Goal: Task Accomplishment & Management: Use online tool/utility

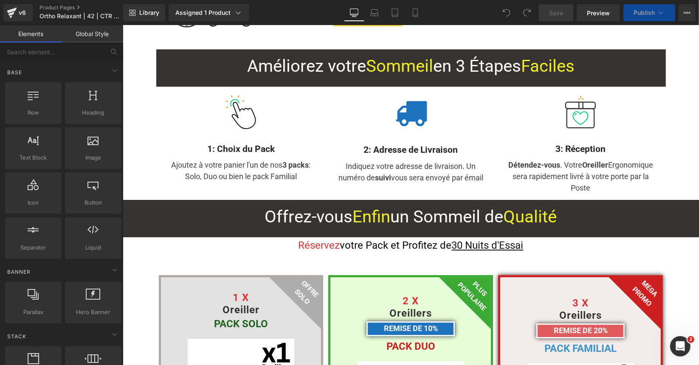
scroll to position [4205, 0]
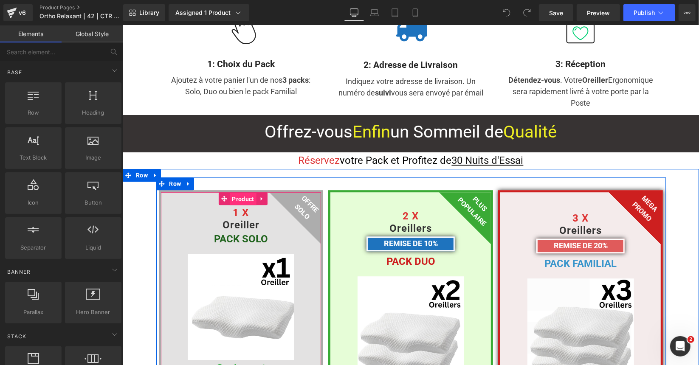
click at [234, 192] on span "Product" at bounding box center [242, 198] width 26 height 13
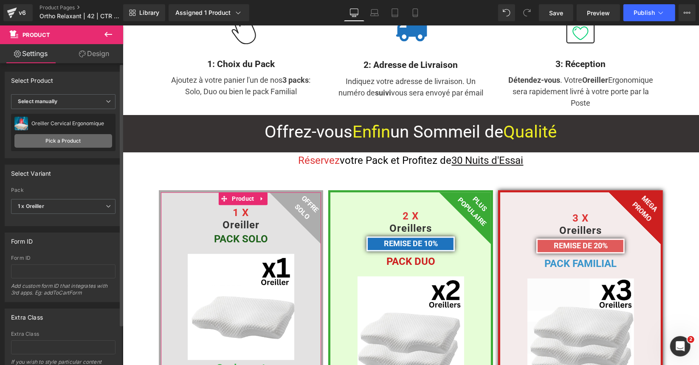
click at [70, 141] on link "Pick a Product" at bounding box center [63, 141] width 98 height 14
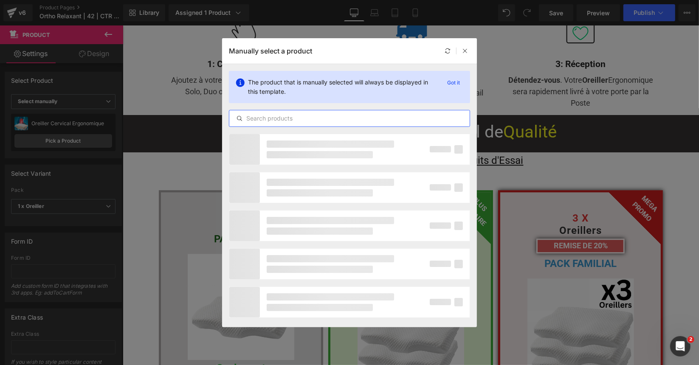
click at [274, 118] on input "text" at bounding box center [349, 118] width 240 height 10
paste input "V99"
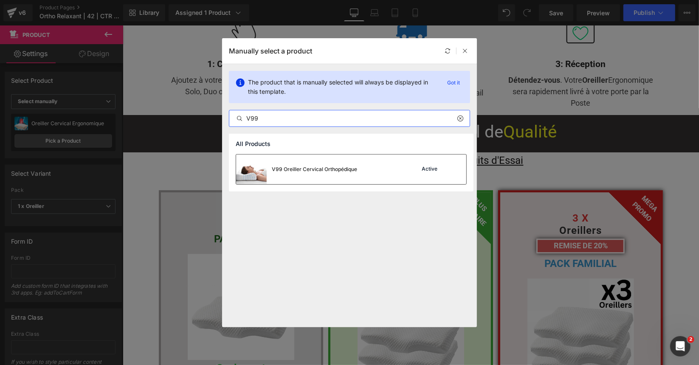
type input "V99"
click at [384, 169] on div "V99 Oreiller Cervical Orthopédique Active" at bounding box center [351, 170] width 230 height 30
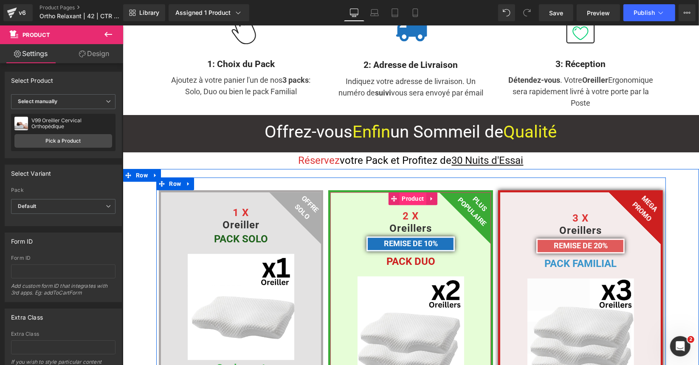
click at [402, 192] on span "Product" at bounding box center [412, 198] width 26 height 13
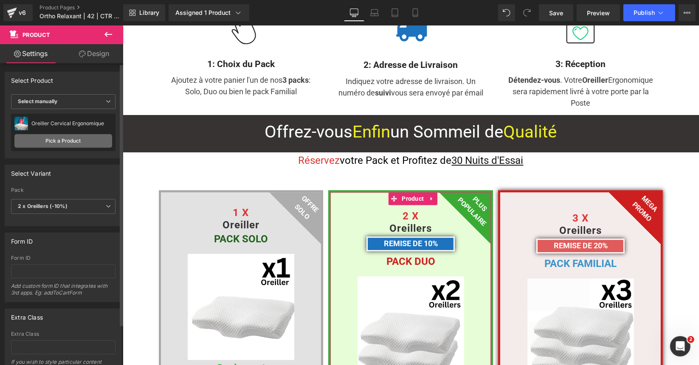
click at [72, 141] on link "Pick a Product" at bounding box center [63, 141] width 98 height 14
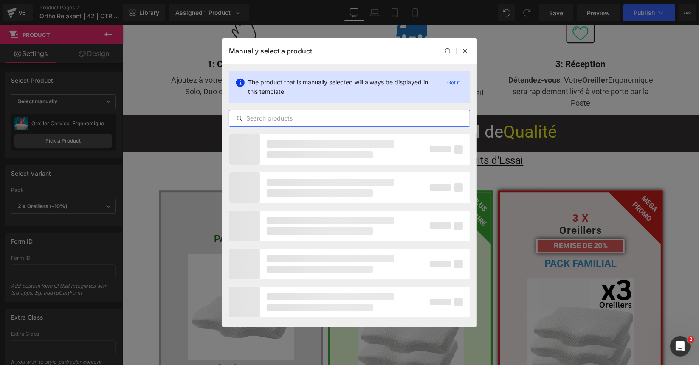
click at [274, 119] on input "text" at bounding box center [349, 118] width 240 height 10
paste input "V99"
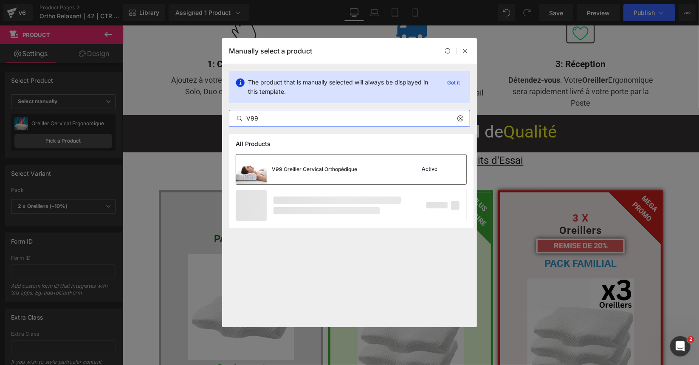
type input "V99"
click at [272, 158] on div "V99 Oreiller Cervical Orthopédique" at bounding box center [296, 170] width 121 height 30
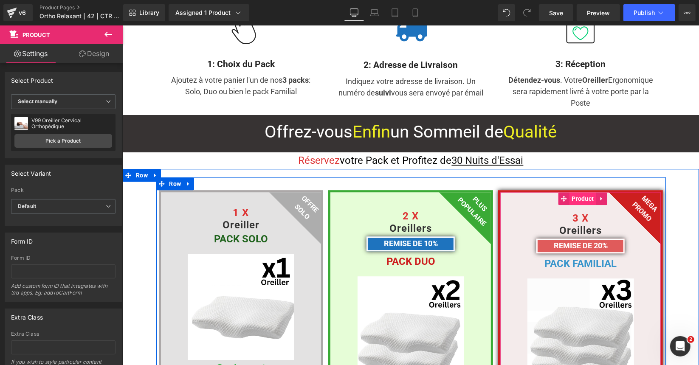
click at [569, 192] on span "Product" at bounding box center [582, 198] width 26 height 13
click at [573, 192] on span "Product" at bounding box center [582, 198] width 26 height 13
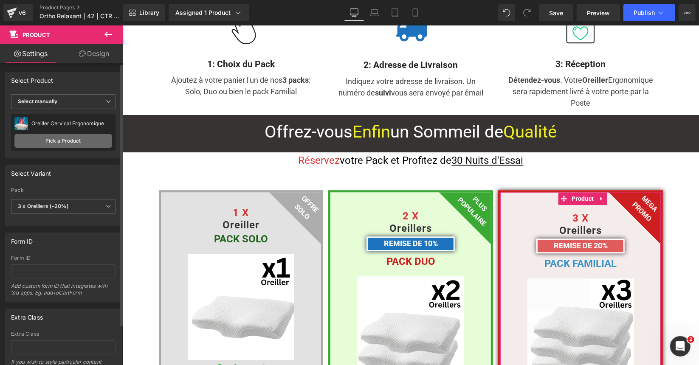
click at [68, 143] on link "Pick a Product" at bounding box center [63, 141] width 98 height 14
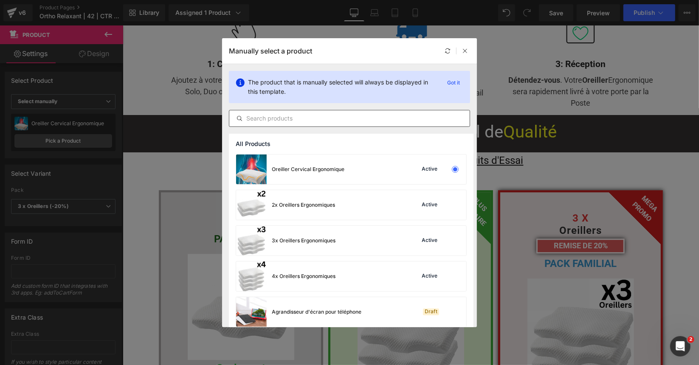
click at [278, 119] on input "text" at bounding box center [349, 118] width 240 height 10
paste input "V99"
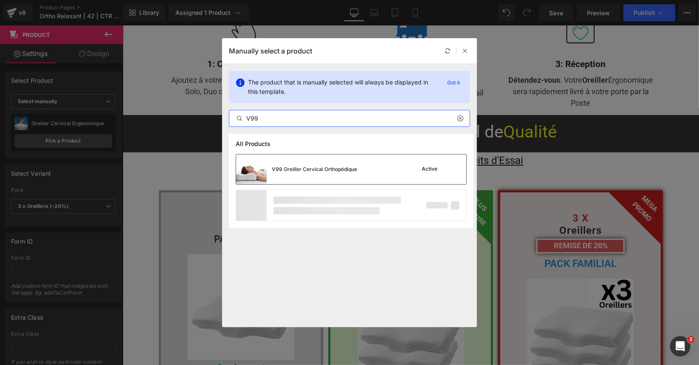
type input "V99"
drag, startPoint x: 296, startPoint y: 159, endPoint x: 71, endPoint y: 136, distance: 227.2
click at [296, 159] on div "V99 Oreiller Cervical Orthopédique" at bounding box center [296, 170] width 121 height 30
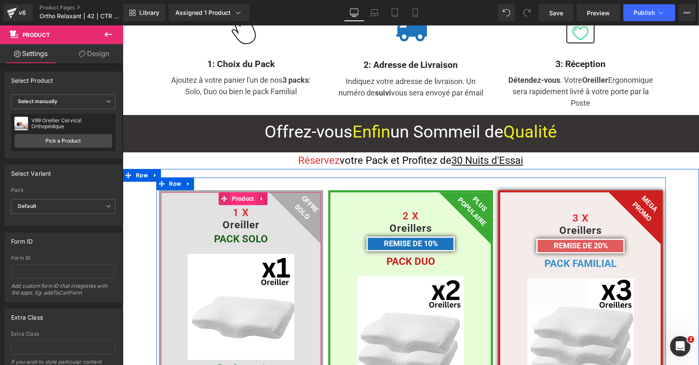
click at [232, 192] on span "Product" at bounding box center [242, 198] width 26 height 13
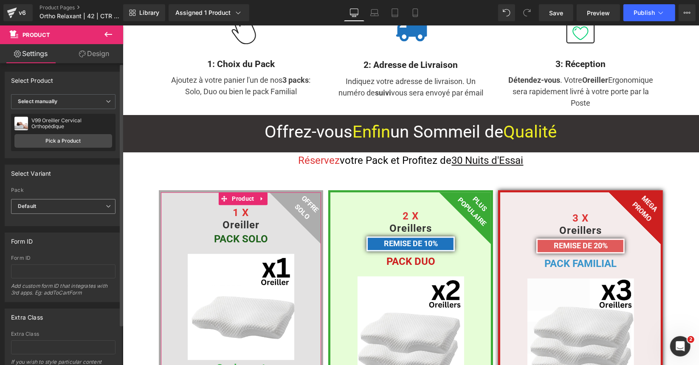
click at [76, 203] on span "Default" at bounding box center [63, 206] width 104 height 15
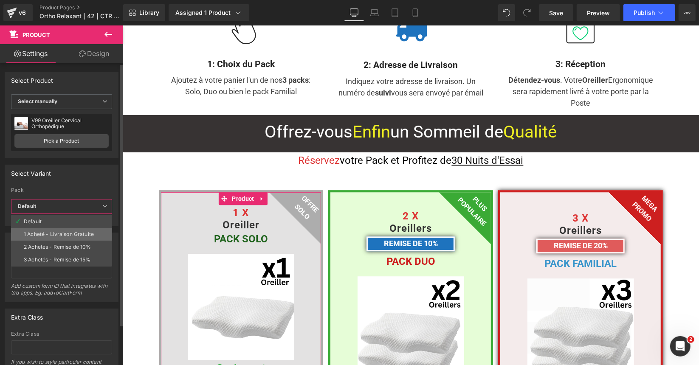
click at [71, 232] on div "1 Acheté - Livraison Gratuite" at bounding box center [59, 235] width 70 height 6
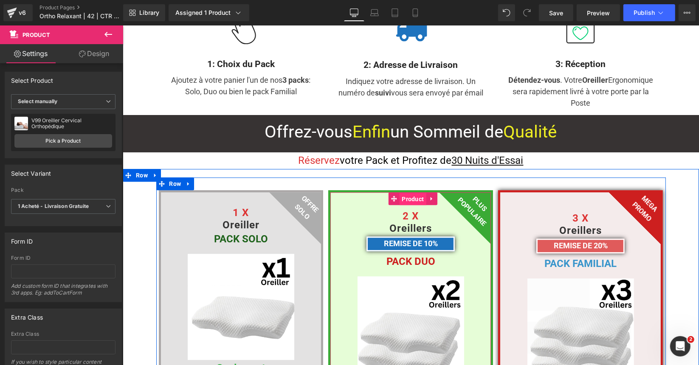
click at [405, 192] on span "Product" at bounding box center [412, 198] width 26 height 13
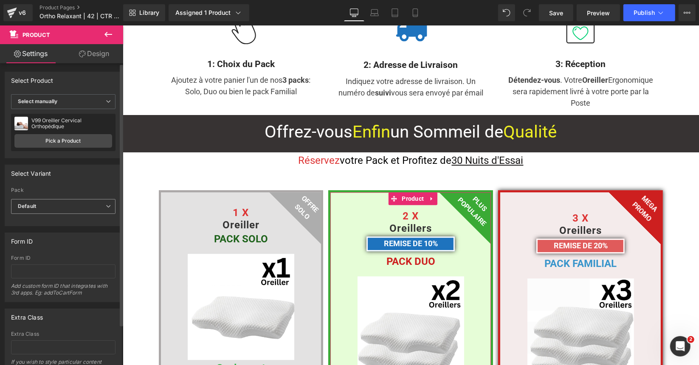
click at [90, 208] on span "Default" at bounding box center [63, 206] width 104 height 15
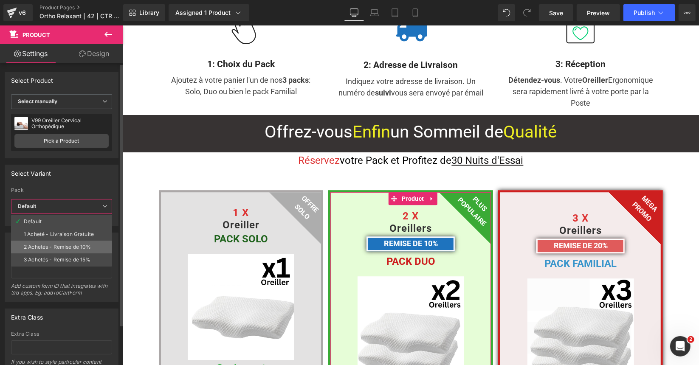
click at [79, 241] on li "2 Achetés - Remise de 10%" at bounding box center [61, 247] width 101 height 13
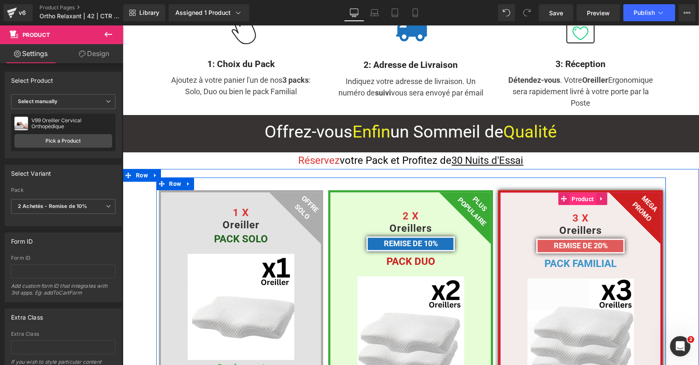
click at [570, 192] on span "Product" at bounding box center [582, 198] width 26 height 13
click at [563, 195] on icon at bounding box center [564, 198] width 6 height 6
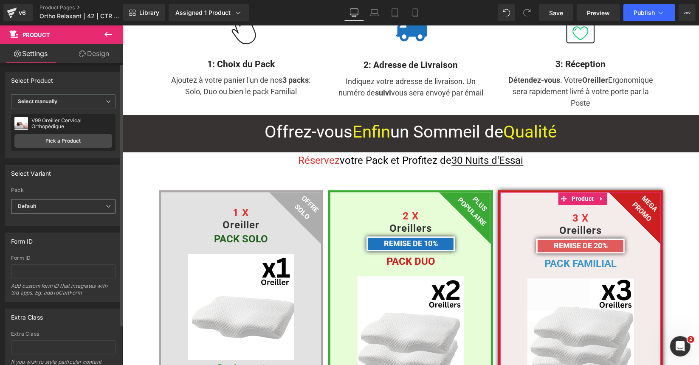
click at [71, 206] on span "Default" at bounding box center [63, 206] width 104 height 15
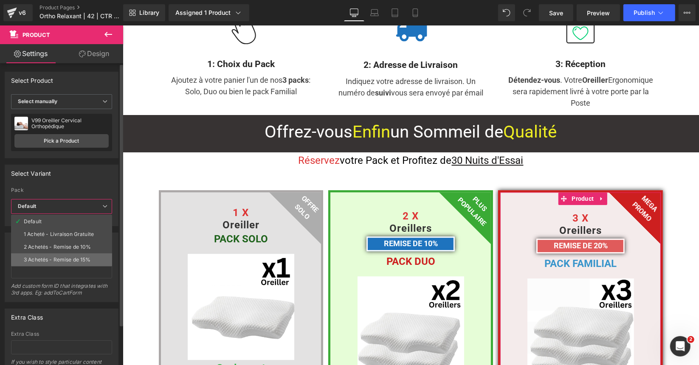
click at [68, 255] on li "3 Achetés - Remise de 15%" at bounding box center [61, 260] width 101 height 13
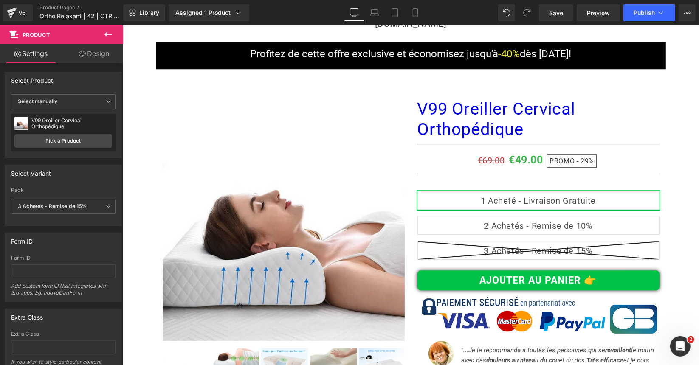
scroll to position [6627, 0]
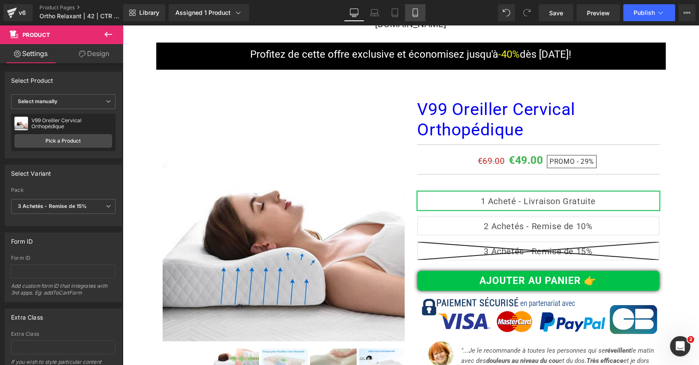
click at [414, 11] on icon at bounding box center [415, 12] width 8 height 8
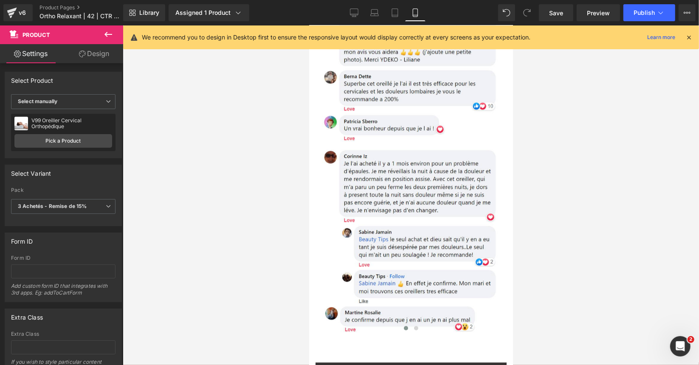
scroll to position [0, 0]
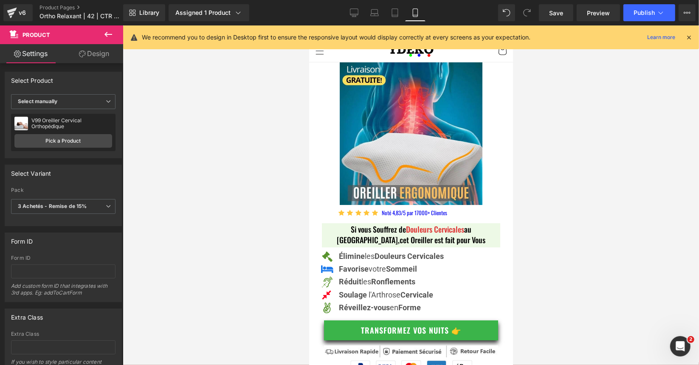
click at [690, 34] on icon at bounding box center [689, 38] width 8 height 8
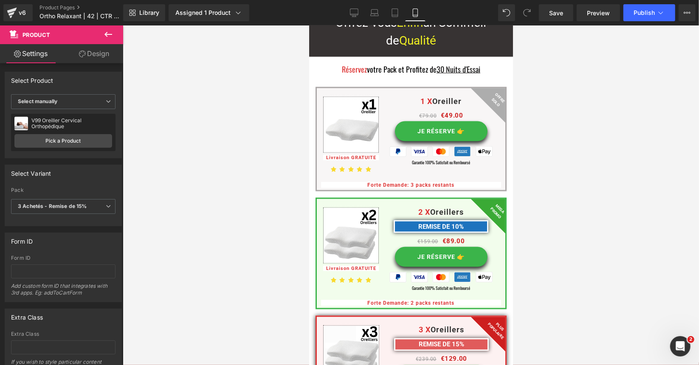
scroll to position [5700, 0]
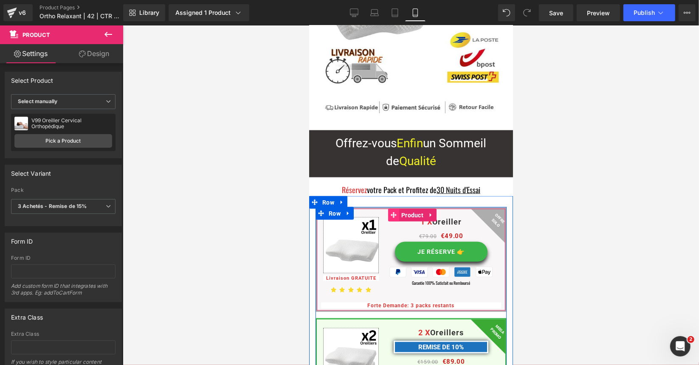
click at [391, 212] on icon at bounding box center [393, 215] width 6 height 6
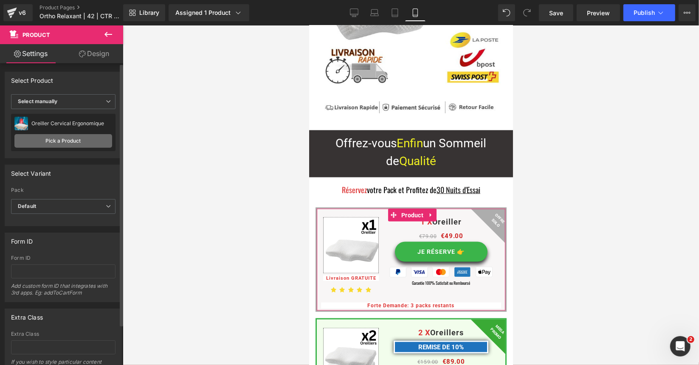
click at [55, 138] on link "Pick a Product" at bounding box center [63, 141] width 98 height 14
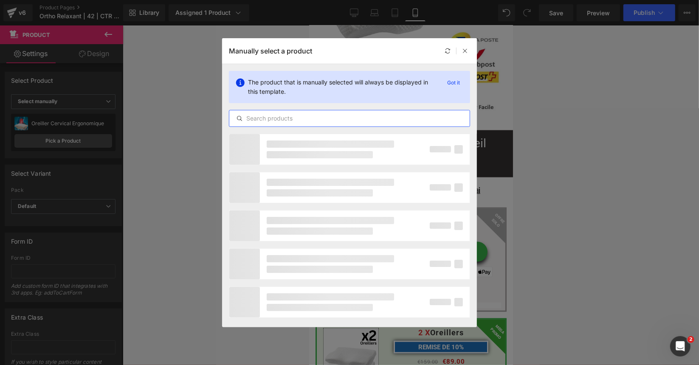
click at [270, 119] on input "text" at bounding box center [349, 118] width 240 height 10
paste input "V99"
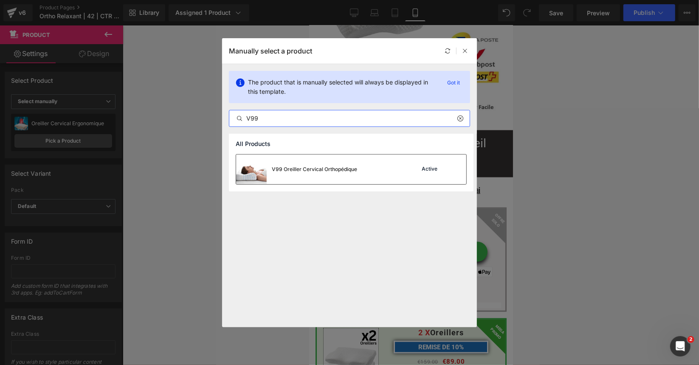
type input "V99"
click at [393, 172] on div "V99 Oreiller Cervical Orthopédique Active" at bounding box center [351, 170] width 230 height 30
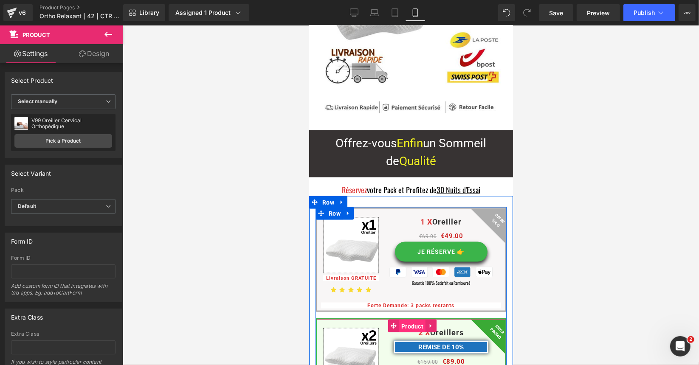
click at [399, 320] on span "Product" at bounding box center [412, 326] width 26 height 13
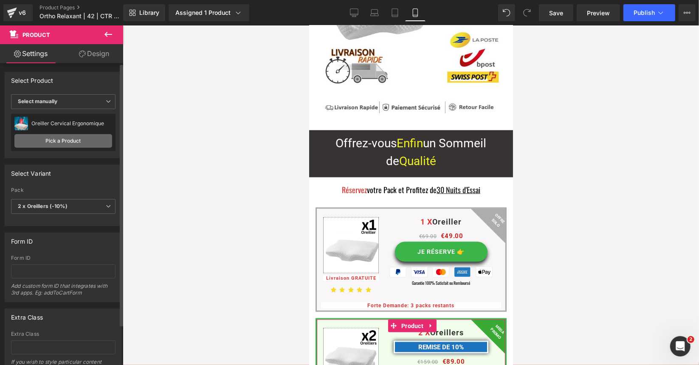
click at [65, 143] on link "Pick a Product" at bounding box center [63, 141] width 98 height 14
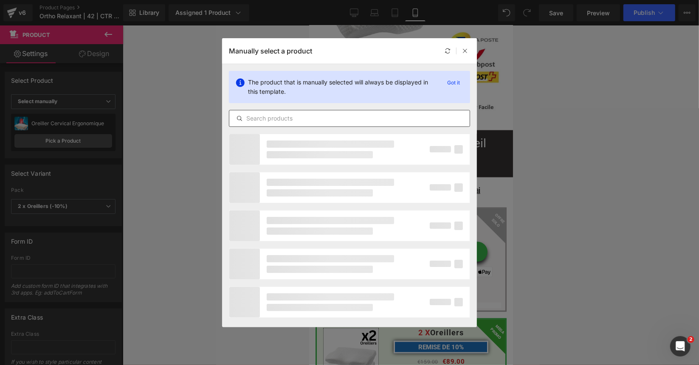
click at [282, 121] on input "text" at bounding box center [349, 118] width 240 height 10
paste input "V99"
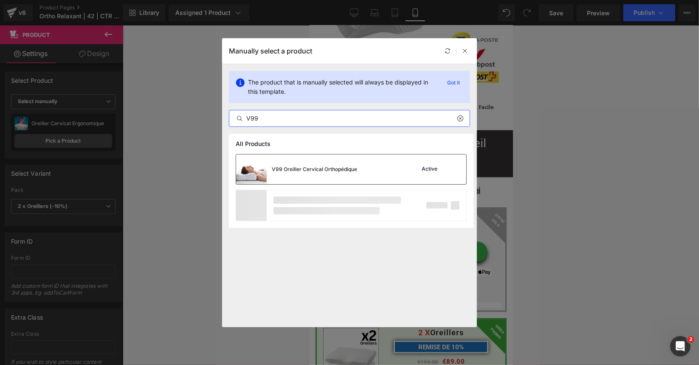
type input "V99"
click at [301, 162] on div "V99 Oreiller Cervical Orthopédique" at bounding box center [296, 170] width 121 height 30
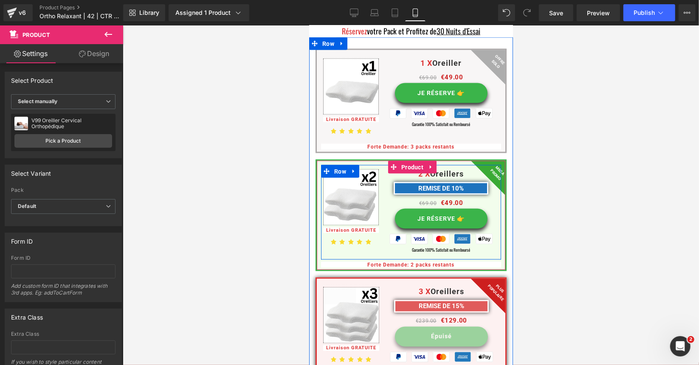
scroll to position [5870, 0]
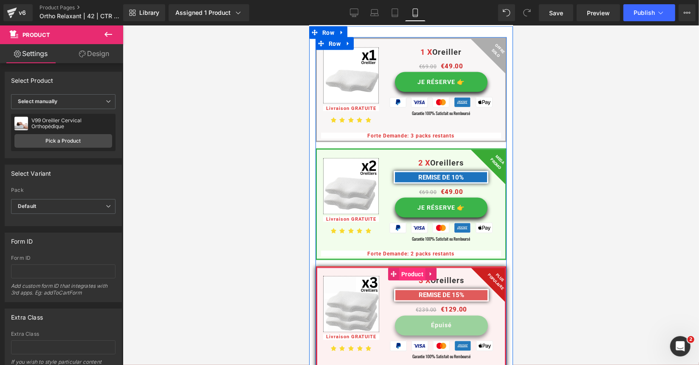
click at [413, 268] on span "Product" at bounding box center [412, 274] width 26 height 13
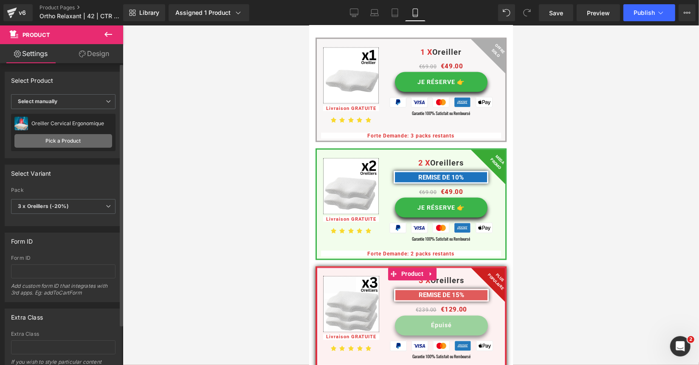
click at [58, 142] on link "Pick a Product" at bounding box center [63, 141] width 98 height 14
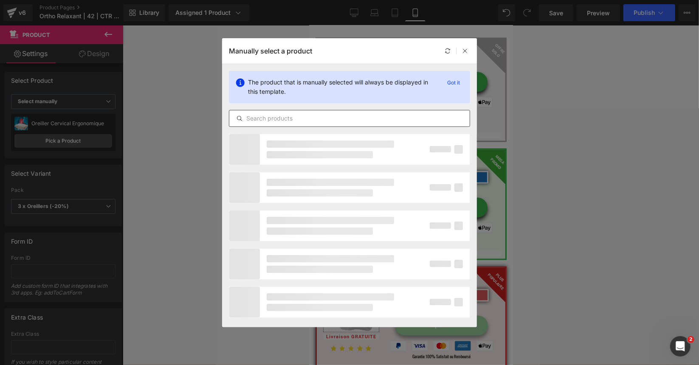
click at [267, 120] on input "text" at bounding box center [349, 118] width 240 height 10
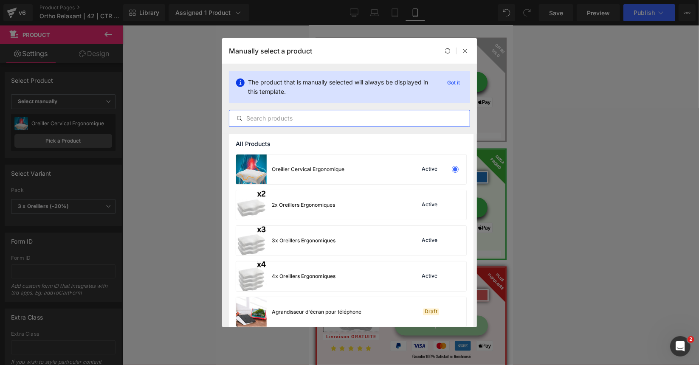
paste input "V99"
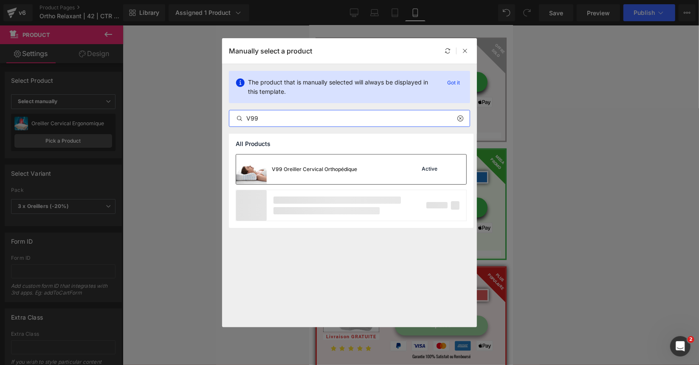
type input "V99"
click at [305, 164] on div "V99 Oreiller Cervical Orthopédique" at bounding box center [296, 170] width 121 height 30
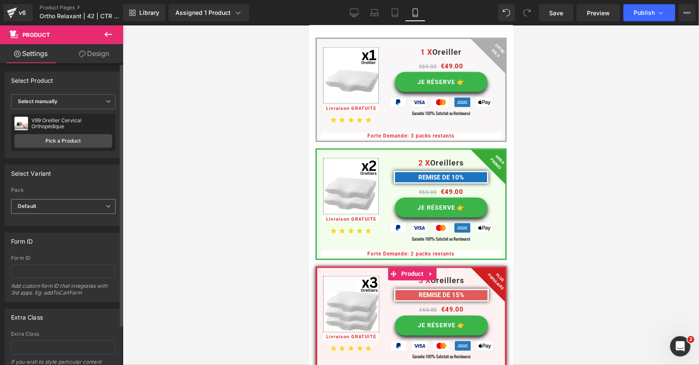
click at [93, 205] on span "Default" at bounding box center [63, 206] width 104 height 15
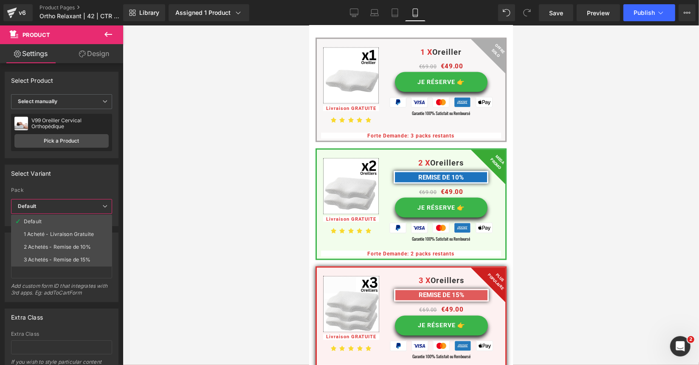
click at [246, 127] on div at bounding box center [411, 195] width 576 height 340
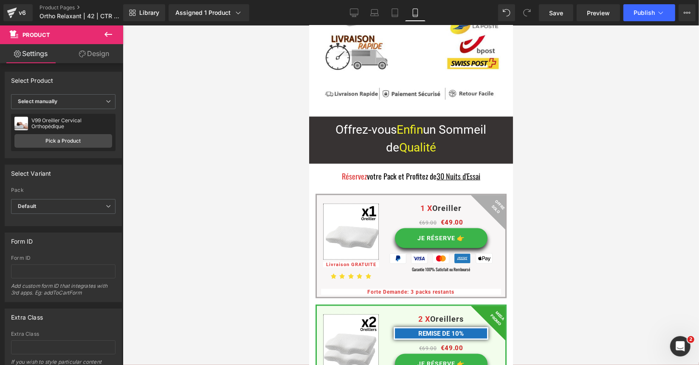
scroll to position [5700, 0]
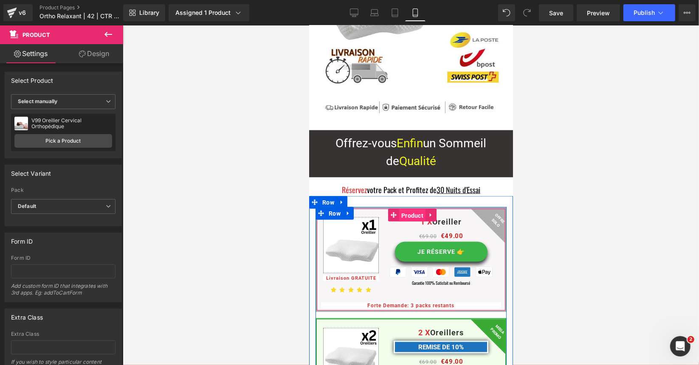
click at [405, 209] on span "Product" at bounding box center [412, 215] width 26 height 13
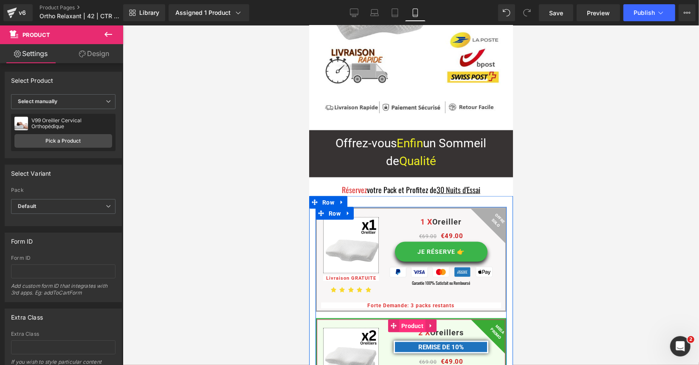
click at [403, 319] on span "Product" at bounding box center [412, 325] width 26 height 13
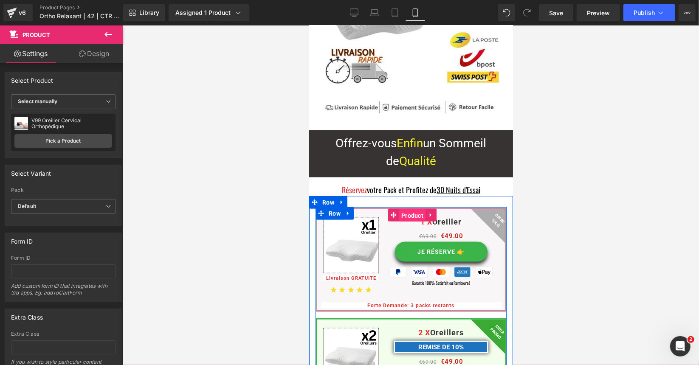
click at [406, 209] on span "Product" at bounding box center [412, 215] width 26 height 13
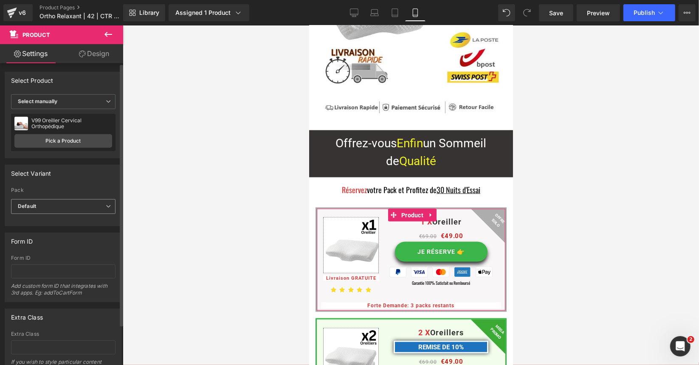
click at [44, 209] on span "Default" at bounding box center [63, 206] width 104 height 15
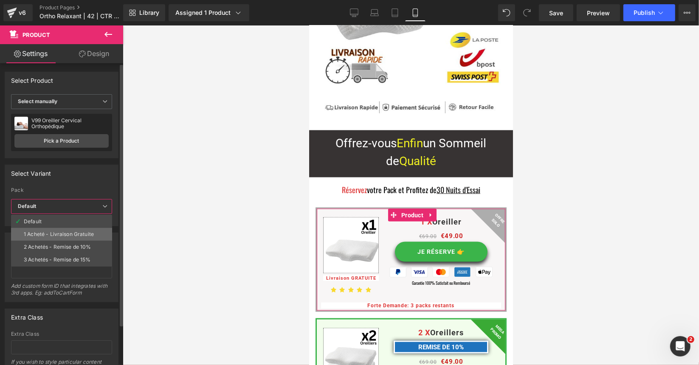
click at [43, 233] on div "1 Acheté - Livraison Gratuite" at bounding box center [59, 235] width 70 height 6
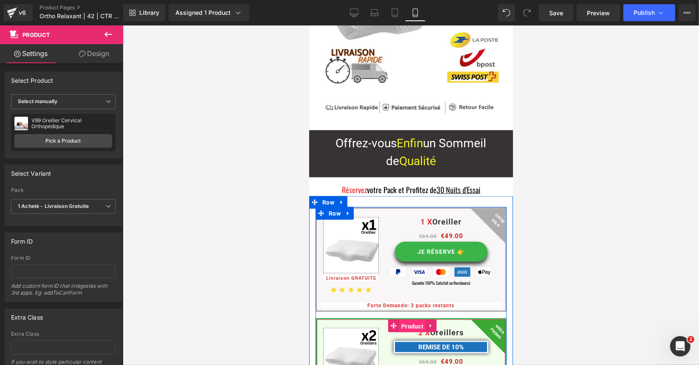
click at [399, 320] on span "Product" at bounding box center [412, 326] width 26 height 13
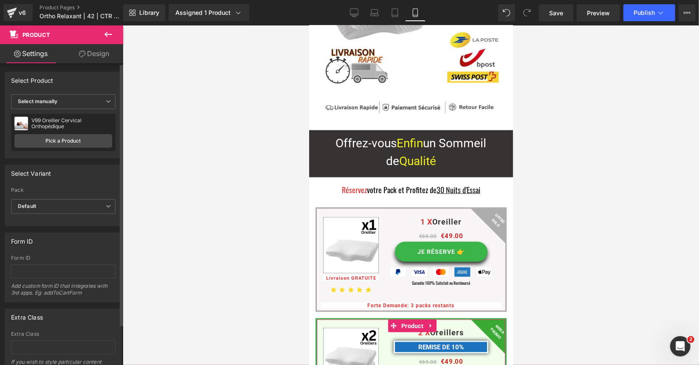
click at [90, 219] on div at bounding box center [63, 221] width 104 height 6
click at [84, 212] on div "Default Default 1 Acheté - Livraison Gratuite 2 Achetés - Remise de 10% 3 Achet…" at bounding box center [63, 208] width 104 height 19
click at [74, 210] on span "Default" at bounding box center [63, 206] width 104 height 15
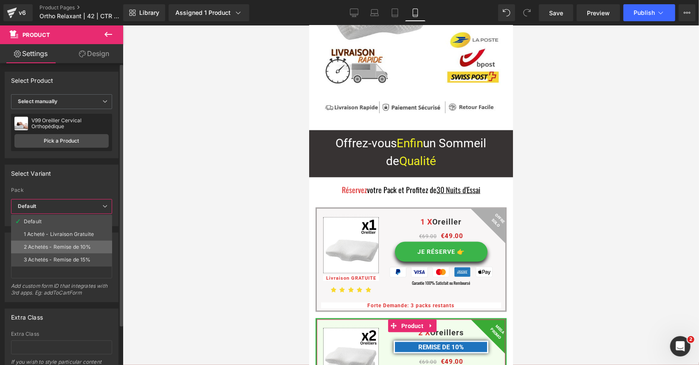
click at [64, 244] on div "2 Achetés - Remise de 10%" at bounding box center [58, 247] width 68 height 6
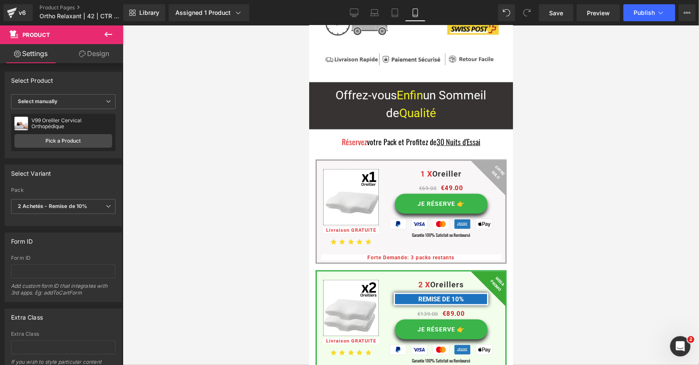
scroll to position [5870, 0]
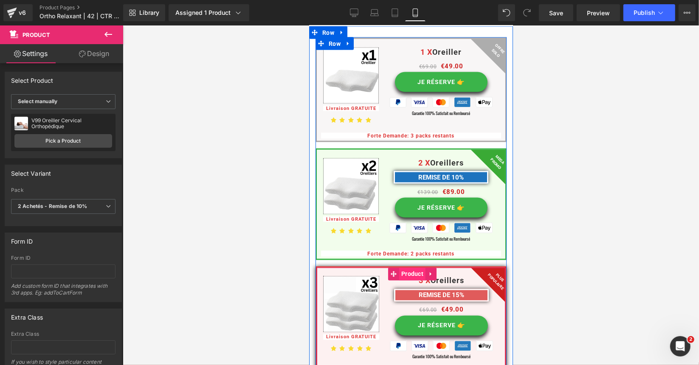
click at [413, 268] on span "Product" at bounding box center [412, 274] width 26 height 13
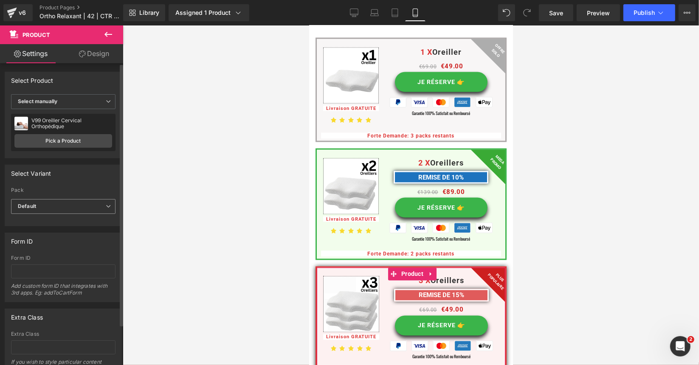
click at [96, 206] on span "Default" at bounding box center [63, 206] width 104 height 15
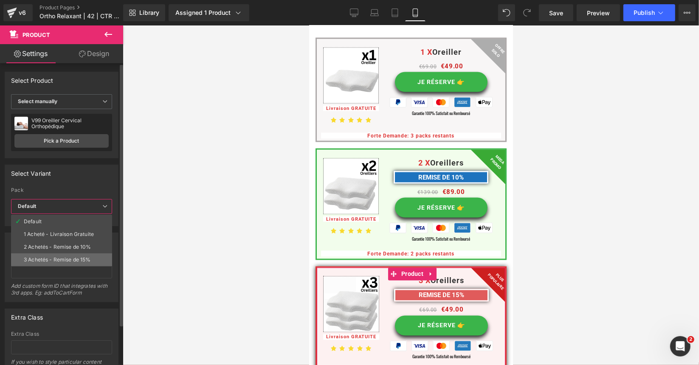
drag, startPoint x: 68, startPoint y: 251, endPoint x: 70, endPoint y: 257, distance: 5.9
click at [70, 257] on ul "Default 1 Acheté - Livraison Gratuite 2 Achetés - Remise de 10% 3 Achetés - Rem…" at bounding box center [61, 241] width 101 height 52
click at [70, 257] on div "3 Achetés - Remise de 15%" at bounding box center [57, 260] width 67 height 6
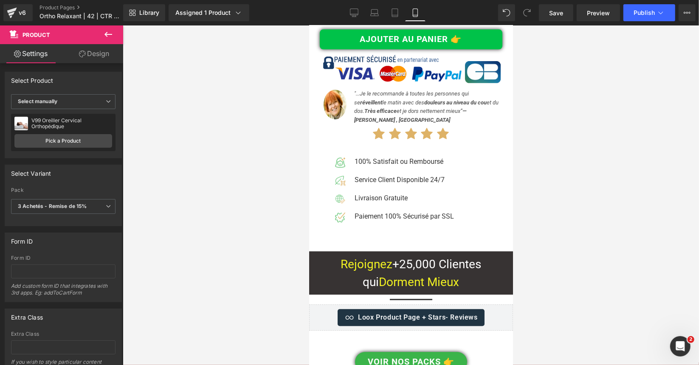
scroll to position [9724, 0]
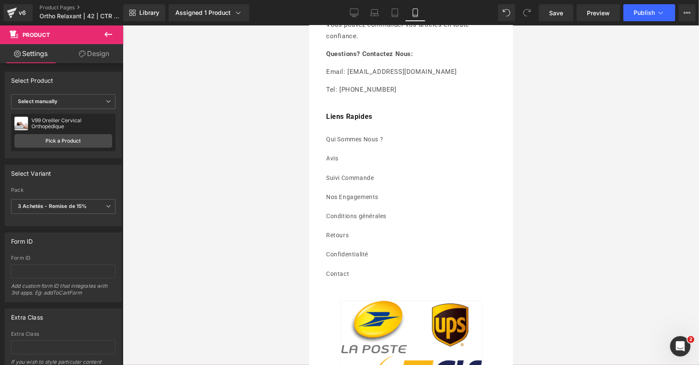
drag, startPoint x: 511, startPoint y: 238, endPoint x: 830, endPoint y: 381, distance: 348.9
click at [652, 13] on span "Publish" at bounding box center [644, 12] width 21 height 7
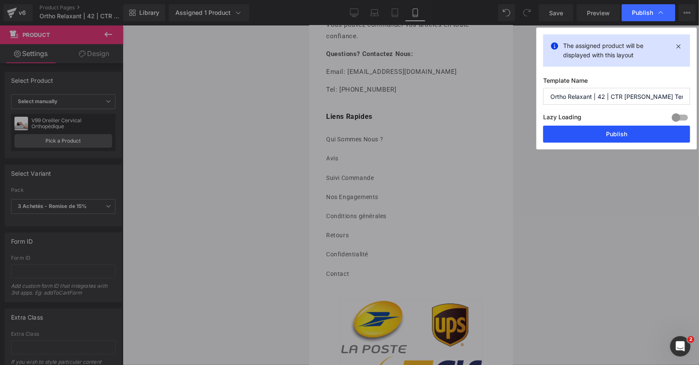
click at [629, 133] on button "Publish" at bounding box center [616, 134] width 147 height 17
